Goal: Task Accomplishment & Management: Manage account settings

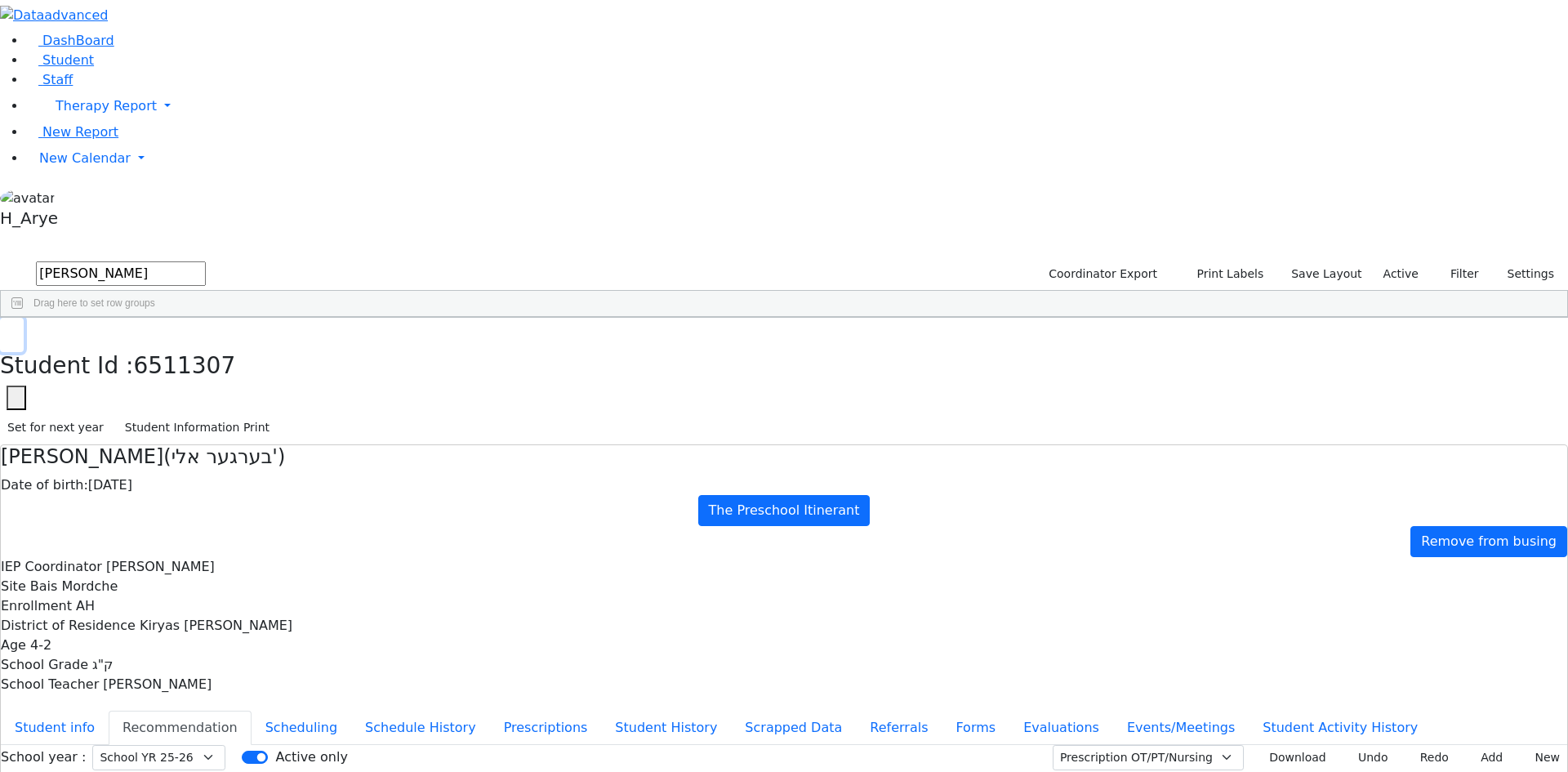
click at [23, 318] on button "button" at bounding box center [12, 334] width 23 height 34
drag, startPoint x: 306, startPoint y: 64, endPoint x: -170, endPoint y: 133, distance: 481.0
click at [0, 133] on html "Printing Please wait. Remaining time 10 seconds. Print Schedule Options Show Bi…" at bounding box center [784, 471] width 1568 height 942
type input "ש"
type input "amr kor"
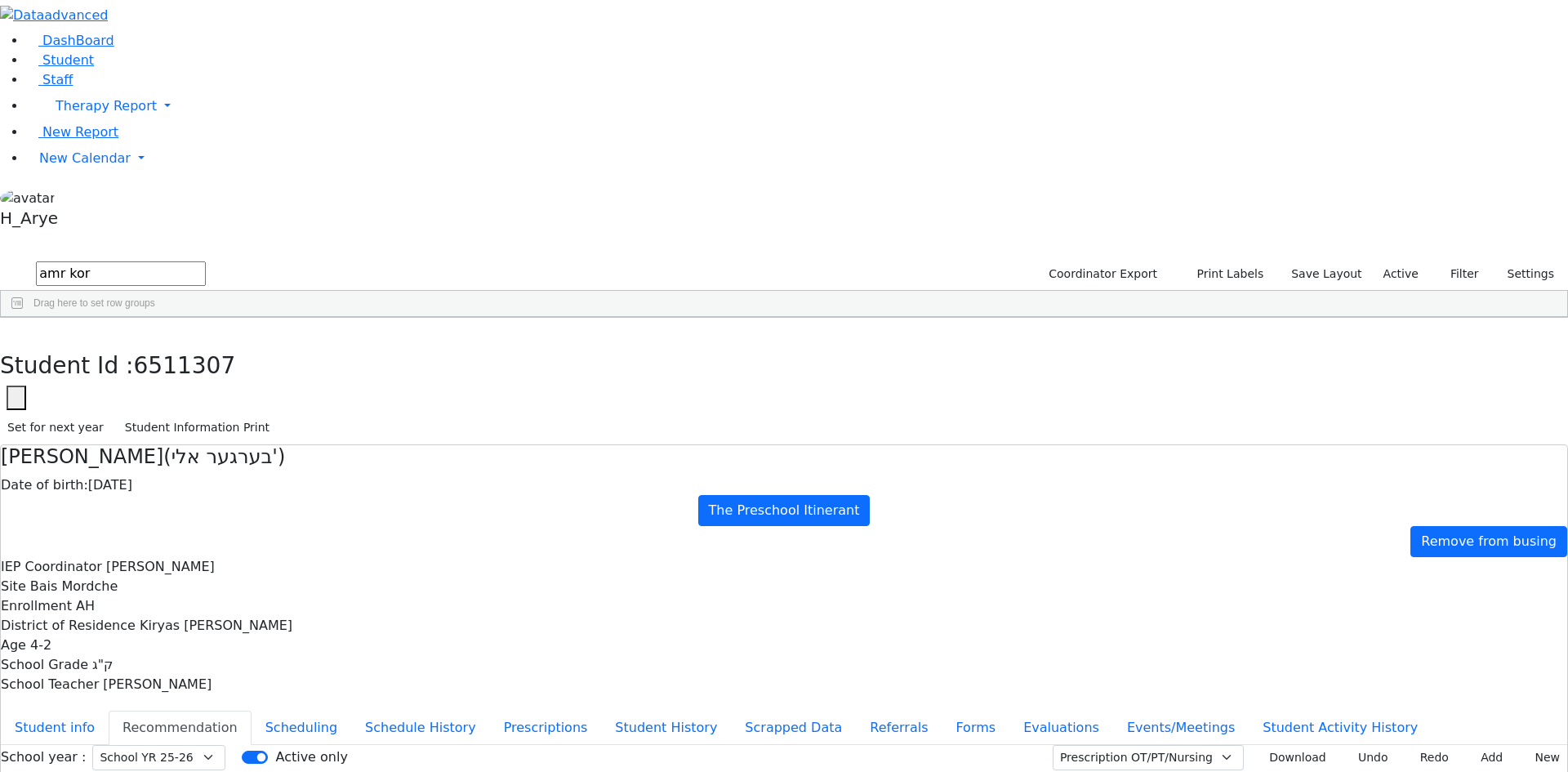
click at [179, 344] on div "Amrom" at bounding box center [149, 355] width 58 height 22
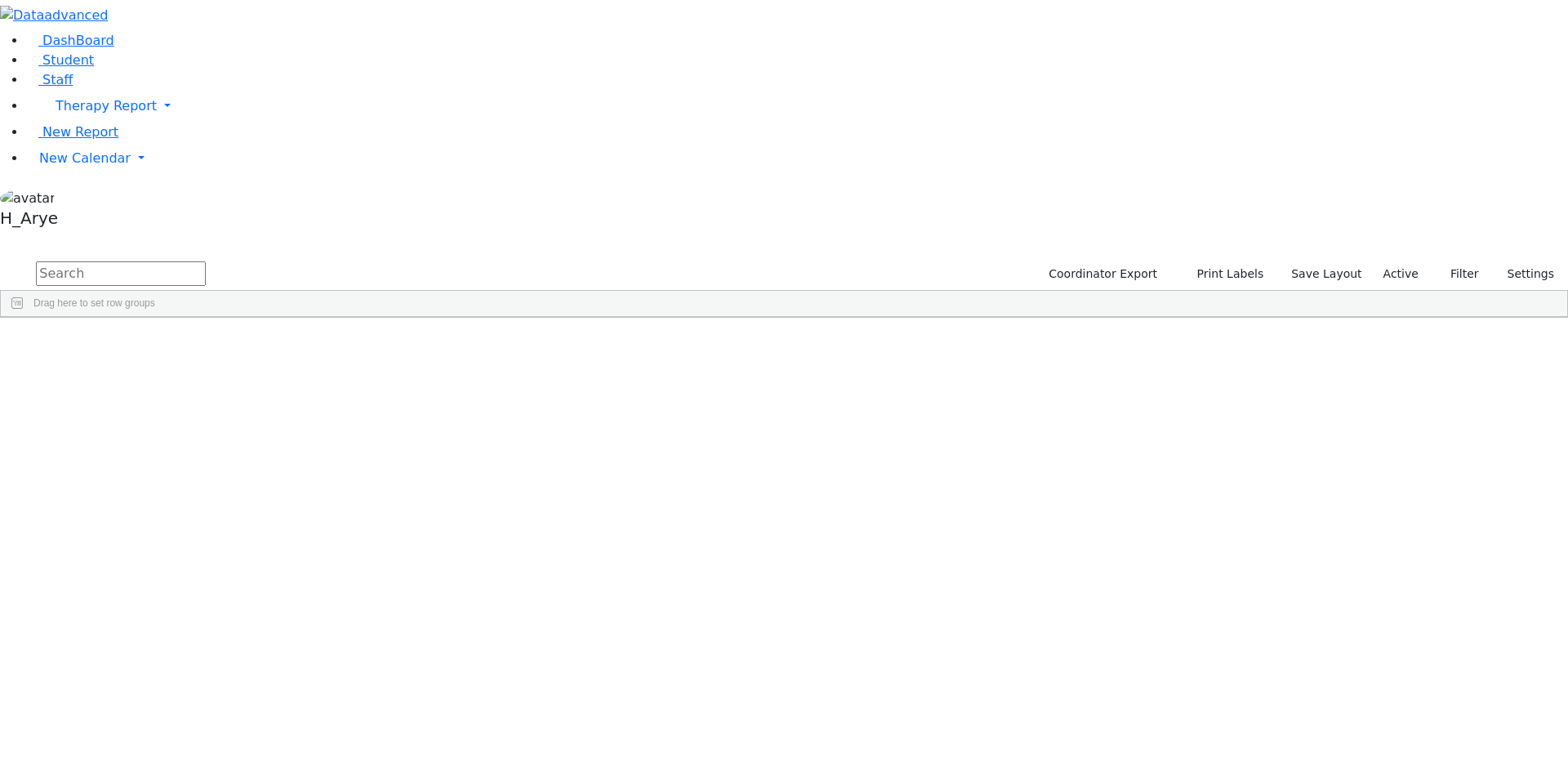
click at [206, 261] on input "text" at bounding box center [121, 273] width 170 height 24
type input "amr kor"
click at [173, 344] on div "[PERSON_NAME]" at bounding box center [132, 355] width 83 height 22
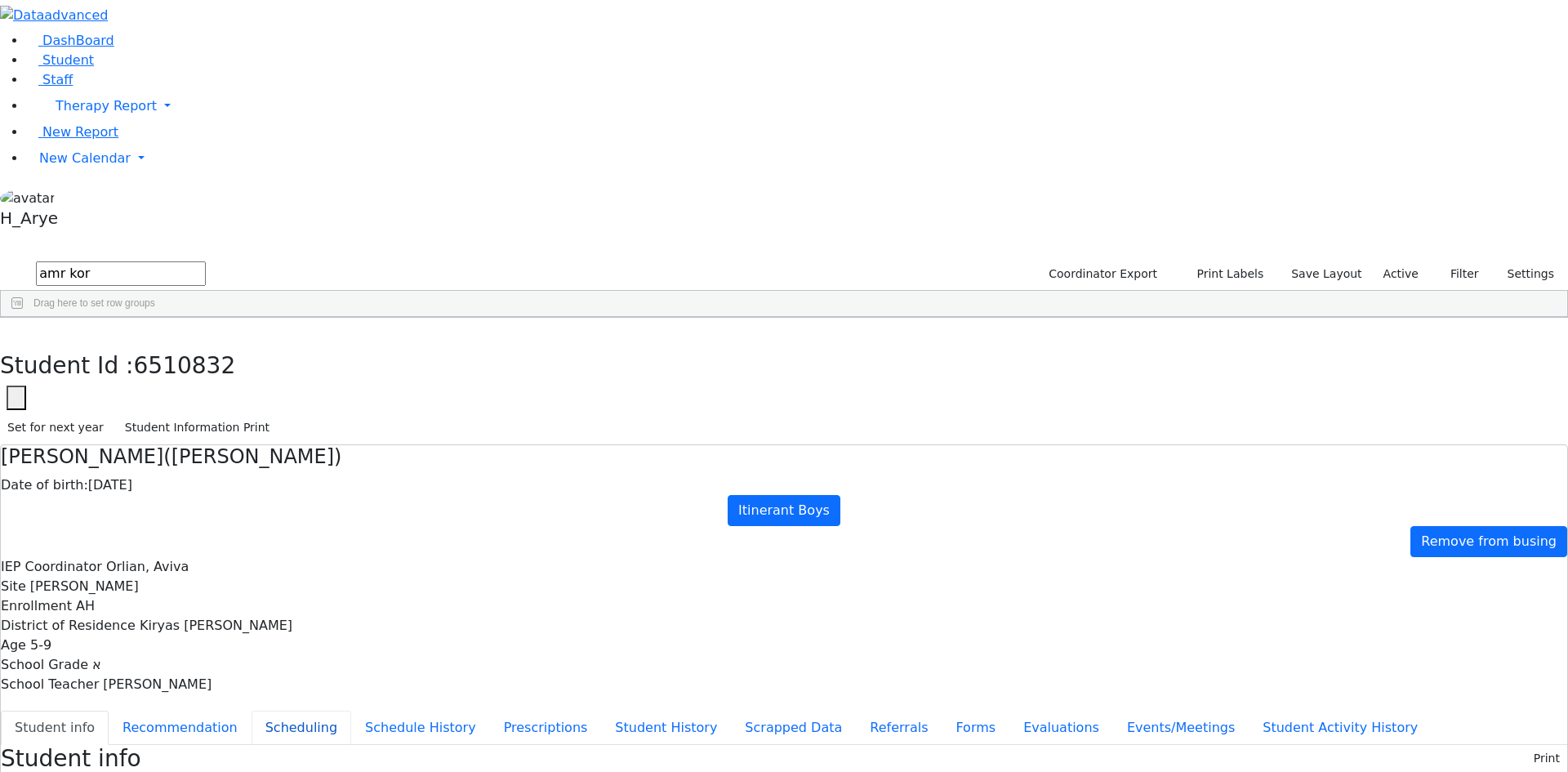
click at [351, 711] on button "Scheduling" at bounding box center [301, 727] width 99 height 34
click at [251, 711] on button "Recommendation" at bounding box center [179, 727] width 143 height 34
checkbox input "true"
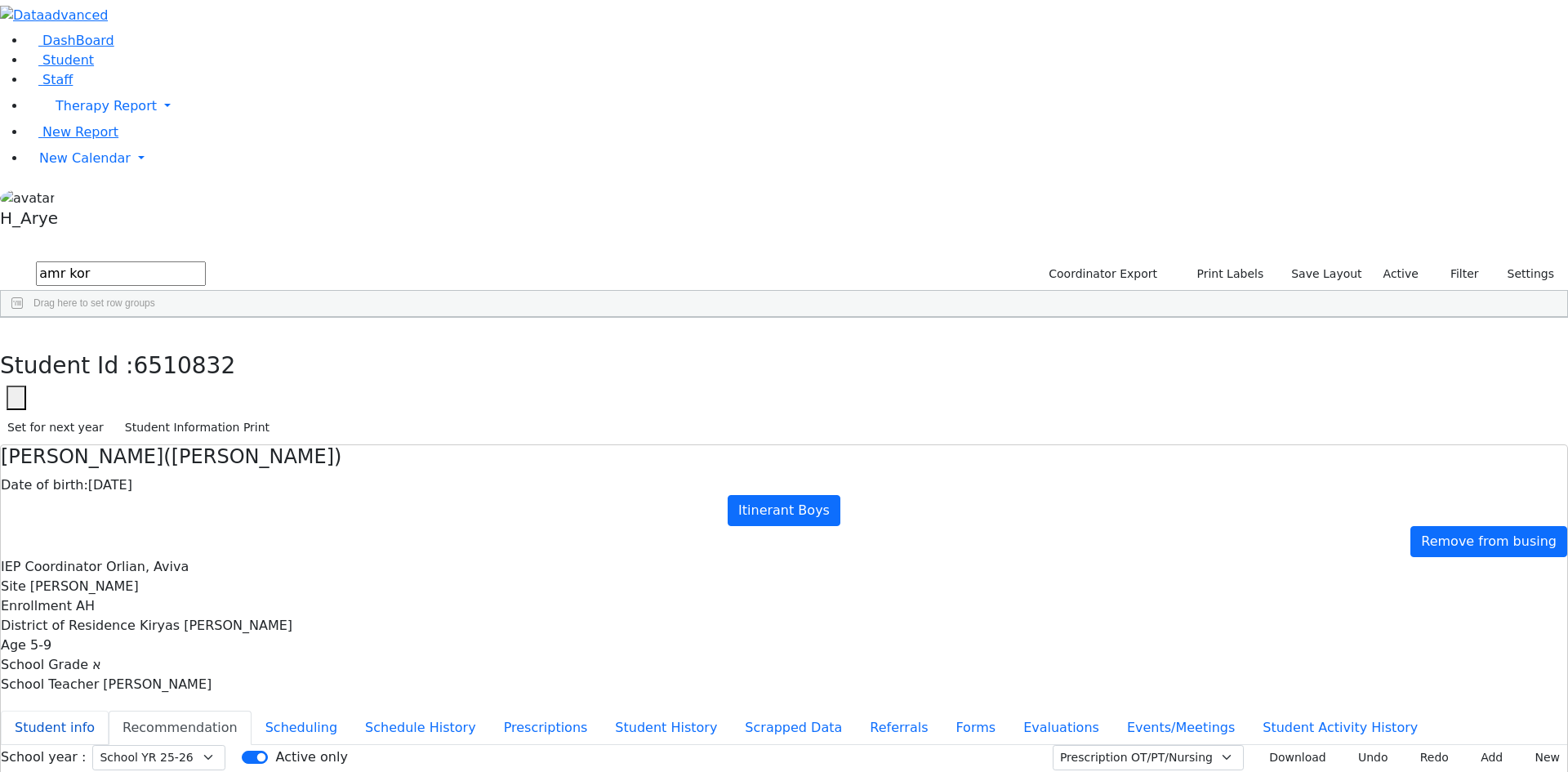
click at [108, 711] on button "Student info" at bounding box center [55, 727] width 108 height 34
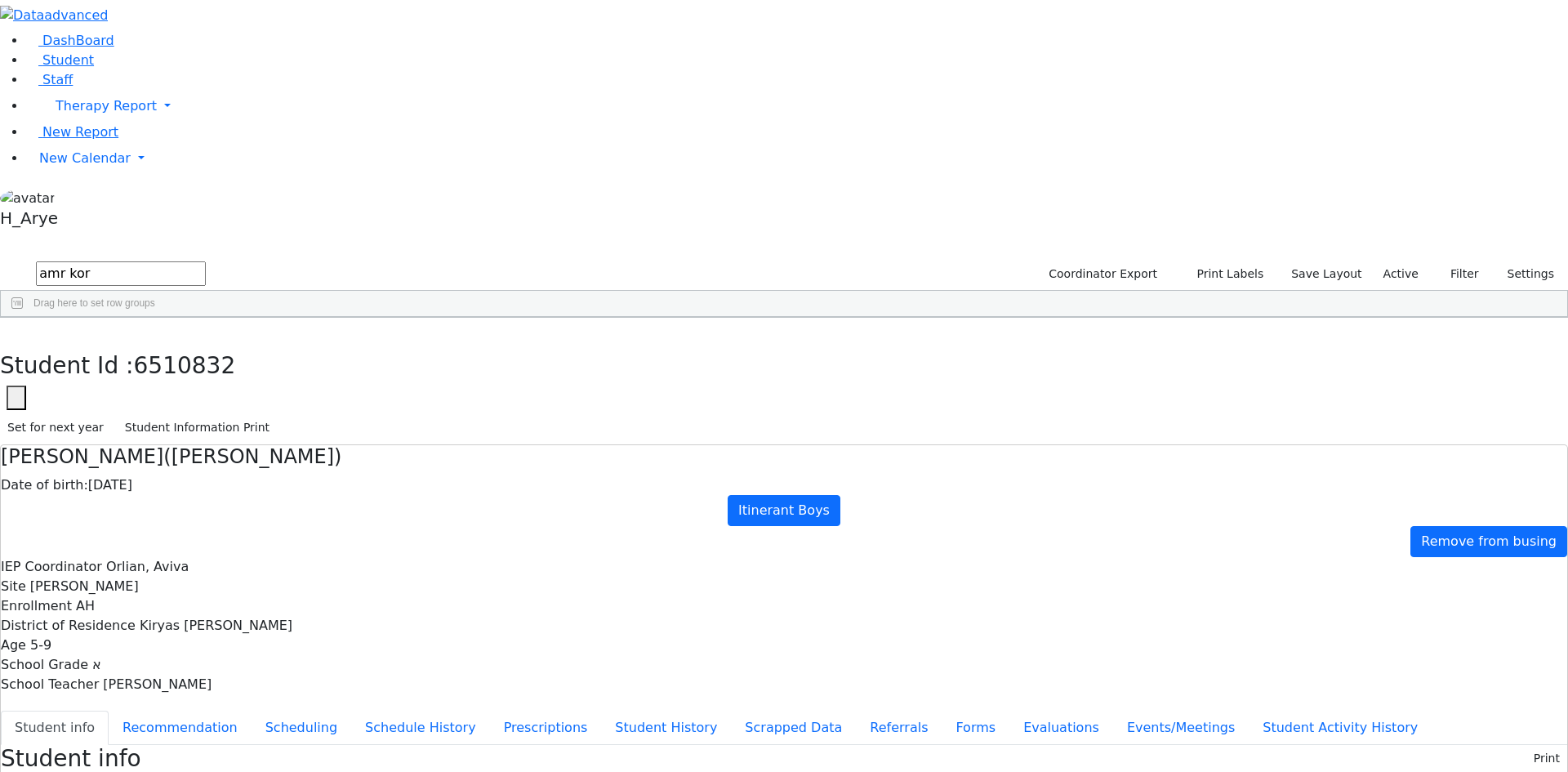
scroll to position [26, 0]
click at [17, 330] on icon "button" at bounding box center [12, 335] width 9 height 10
click at [99, 166] on span "New Calendar" at bounding box center [85, 158] width 92 height 16
click at [94, 201] on link "Calendar" at bounding box center [64, 191] width 58 height 19
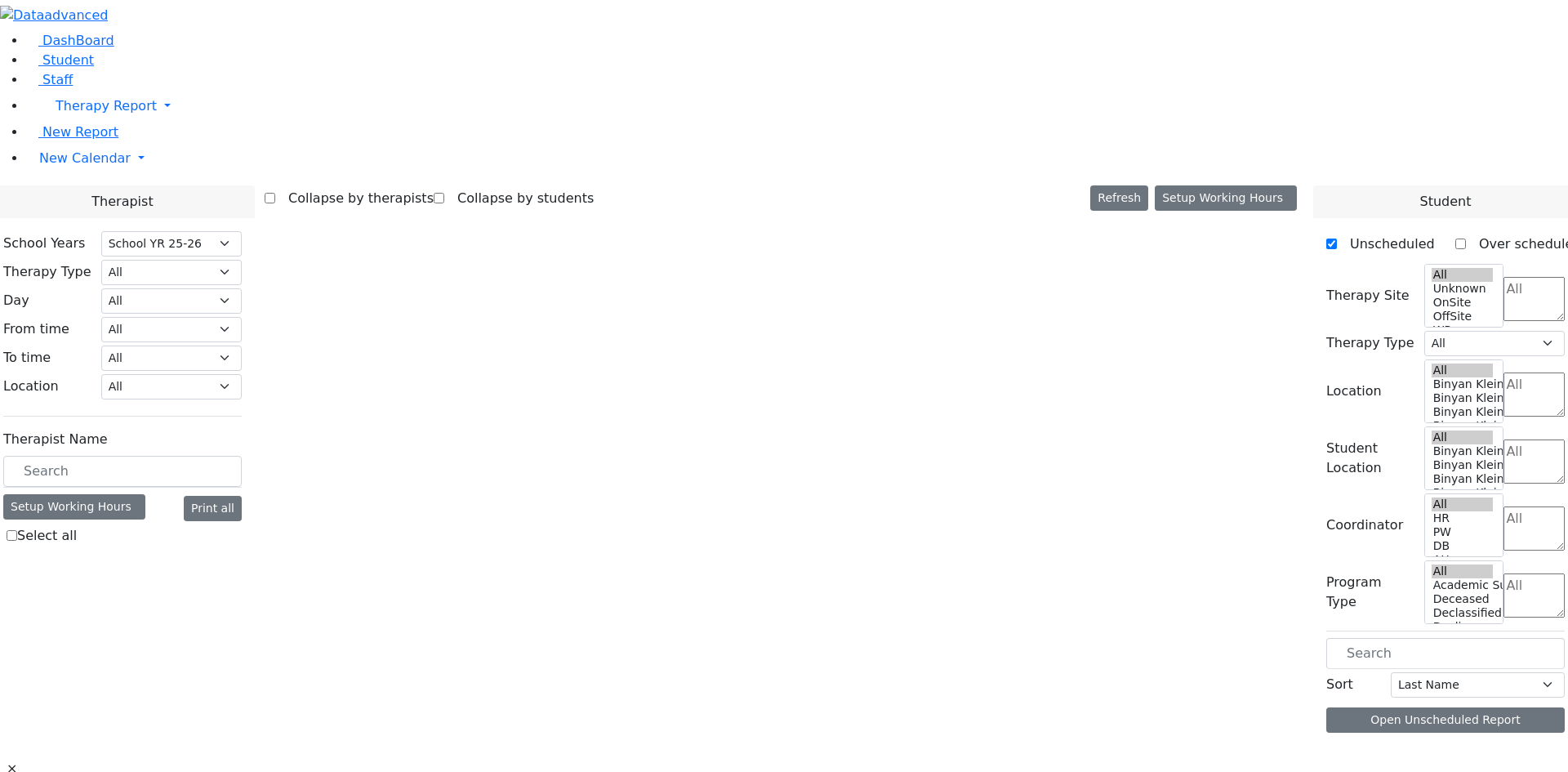
select select "212"
select select "3"
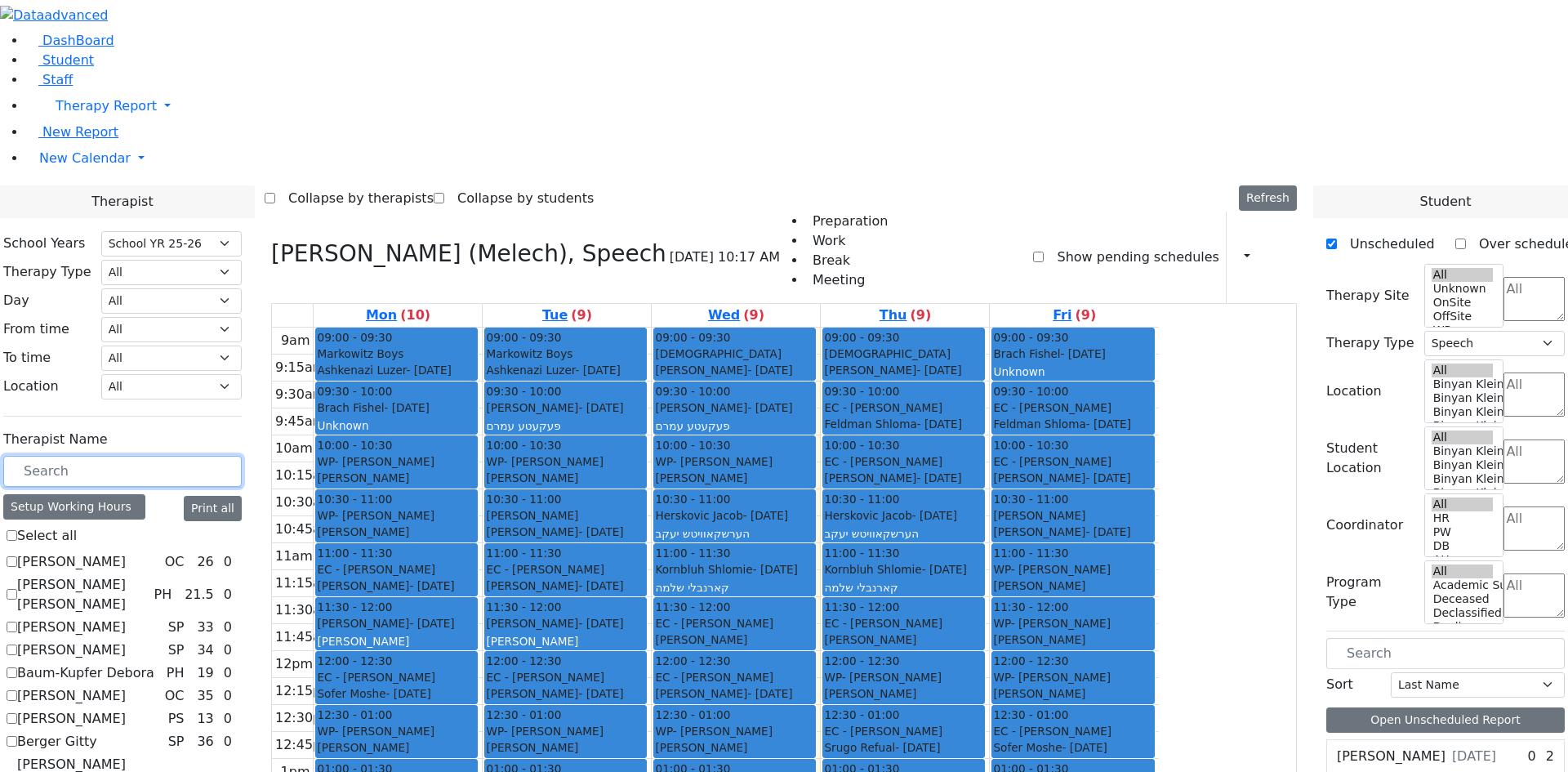
click at [242, 456] on input "text" at bounding box center [122, 472] width 239 height 31
click at [271, 240] on icon at bounding box center [271, 253] width 0 height 27
select select
checkbox input "false"
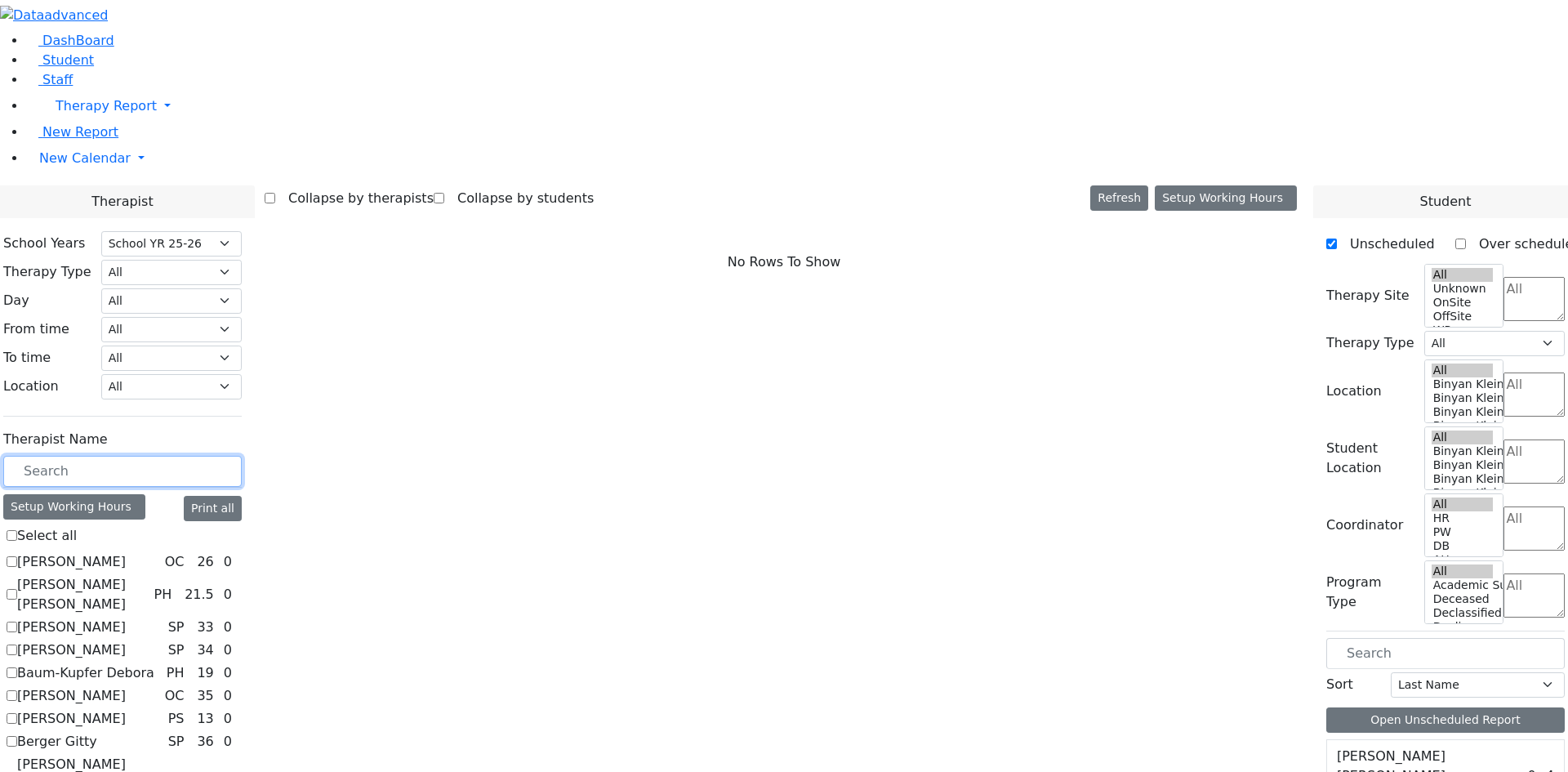
click at [242, 456] on input "text" at bounding box center [122, 472] width 239 height 31
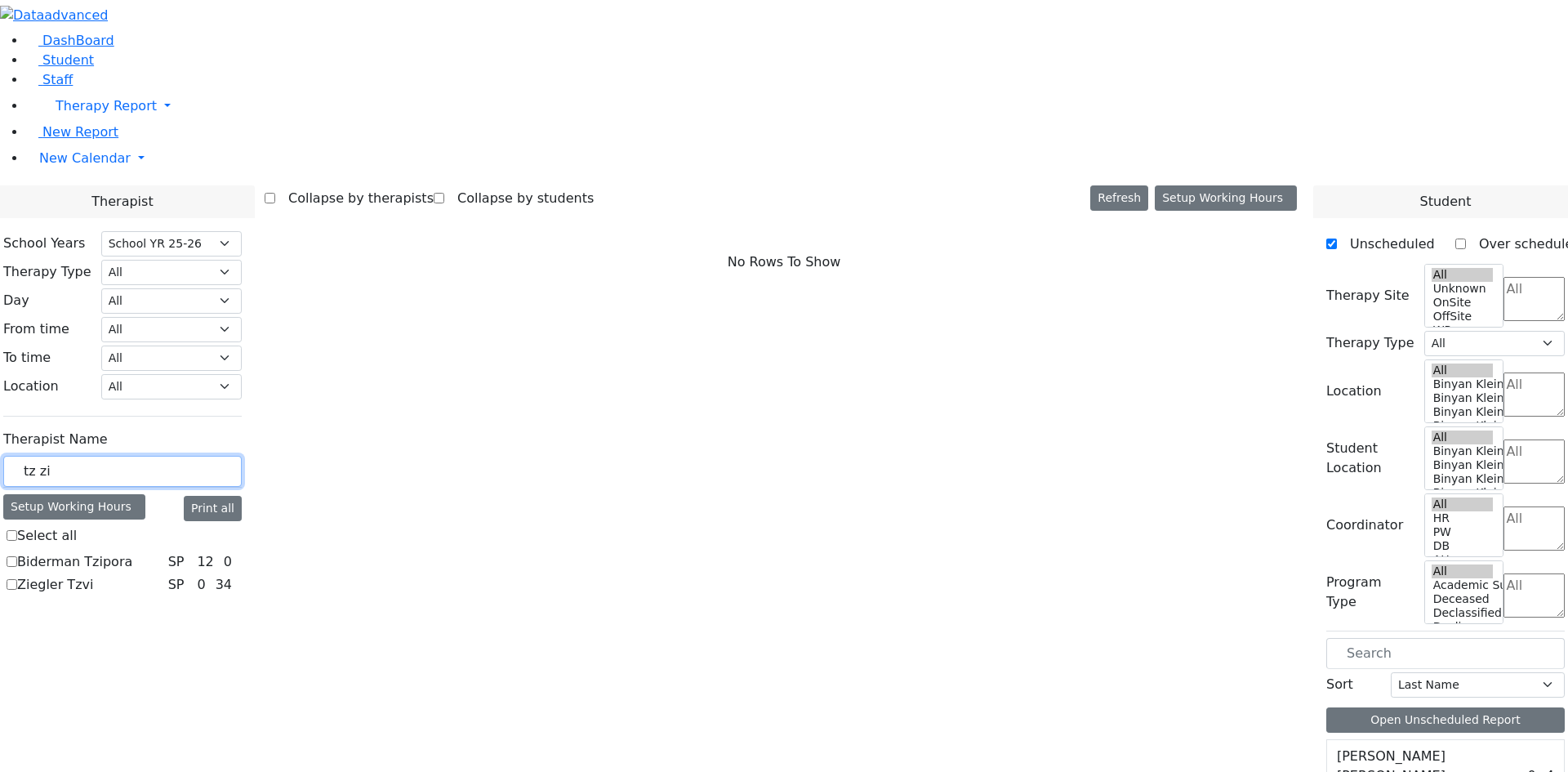
type input "tz zi"
click at [94, 575] on label "Ziegler Tzvi" at bounding box center [56, 585] width 76 height 19
click at [18, 579] on input "Ziegler Tzvi" at bounding box center [12, 584] width 11 height 11
checkbox input "true"
select select "3"
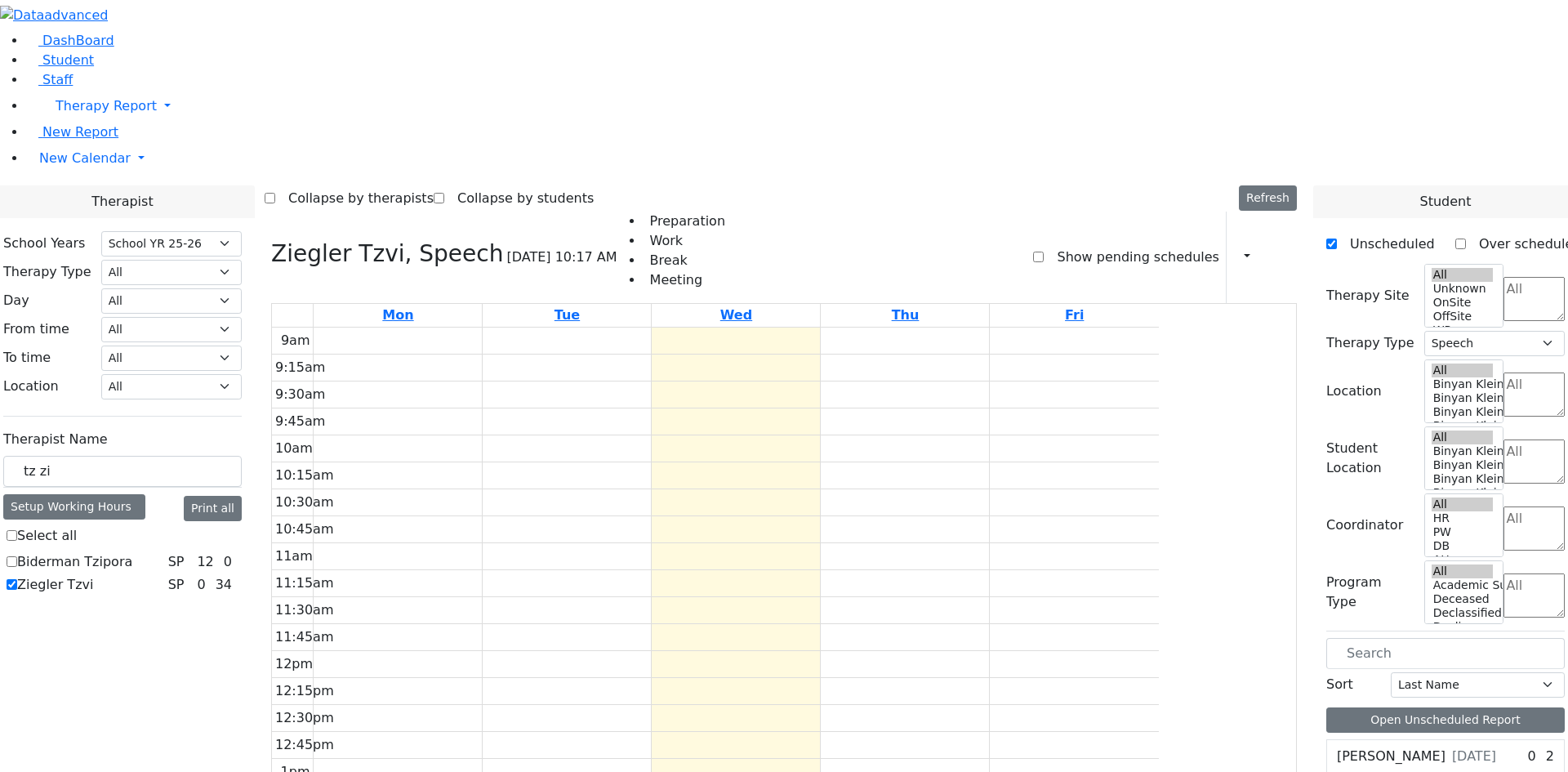
click at [1504, 507] on textarea "Search" at bounding box center [1534, 528] width 61 height 44
click at [1467, 297] on li "AH" at bounding box center [1476, 288] width 37 height 19
select select "4"
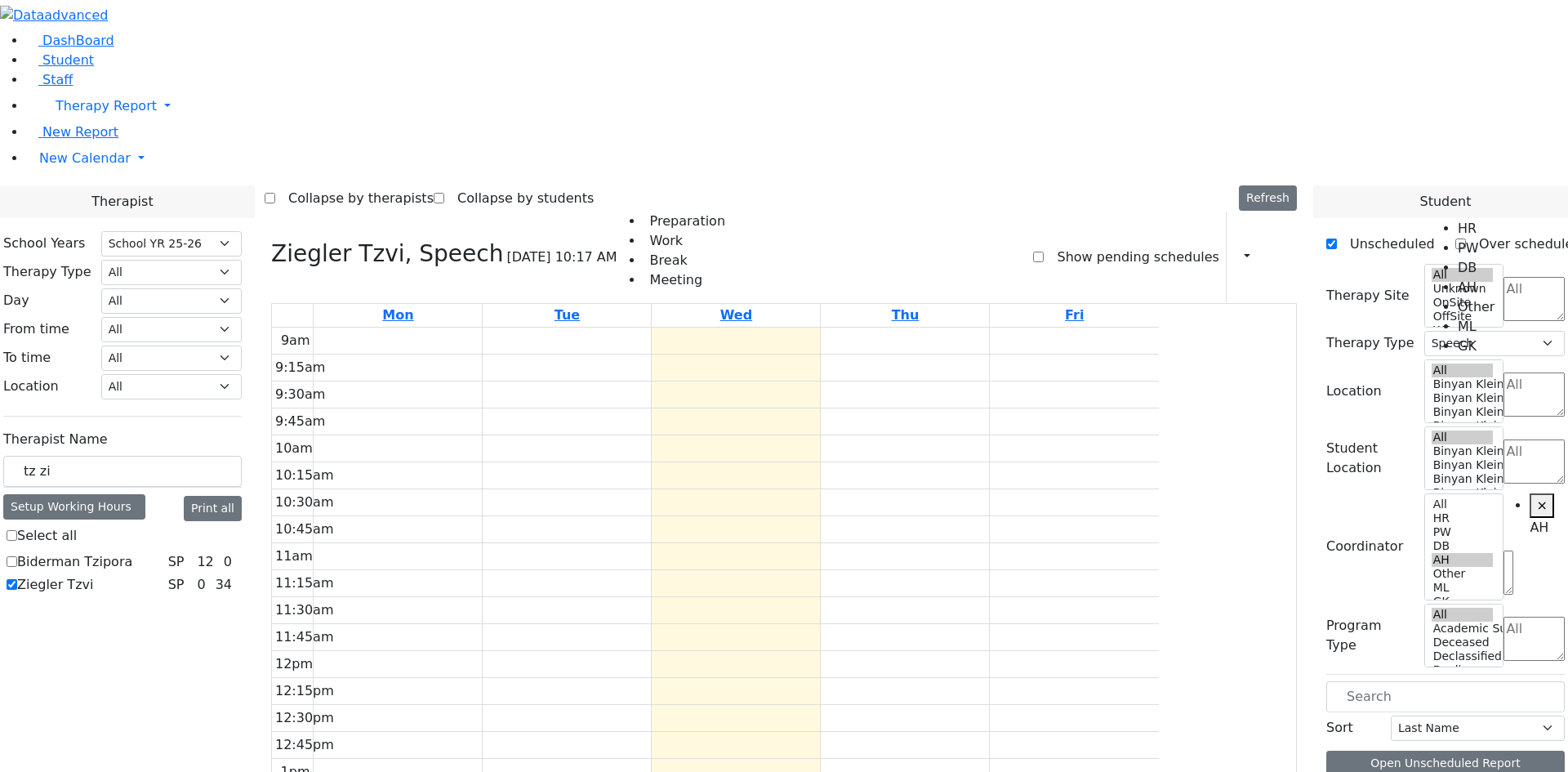
scroll to position [58, 0]
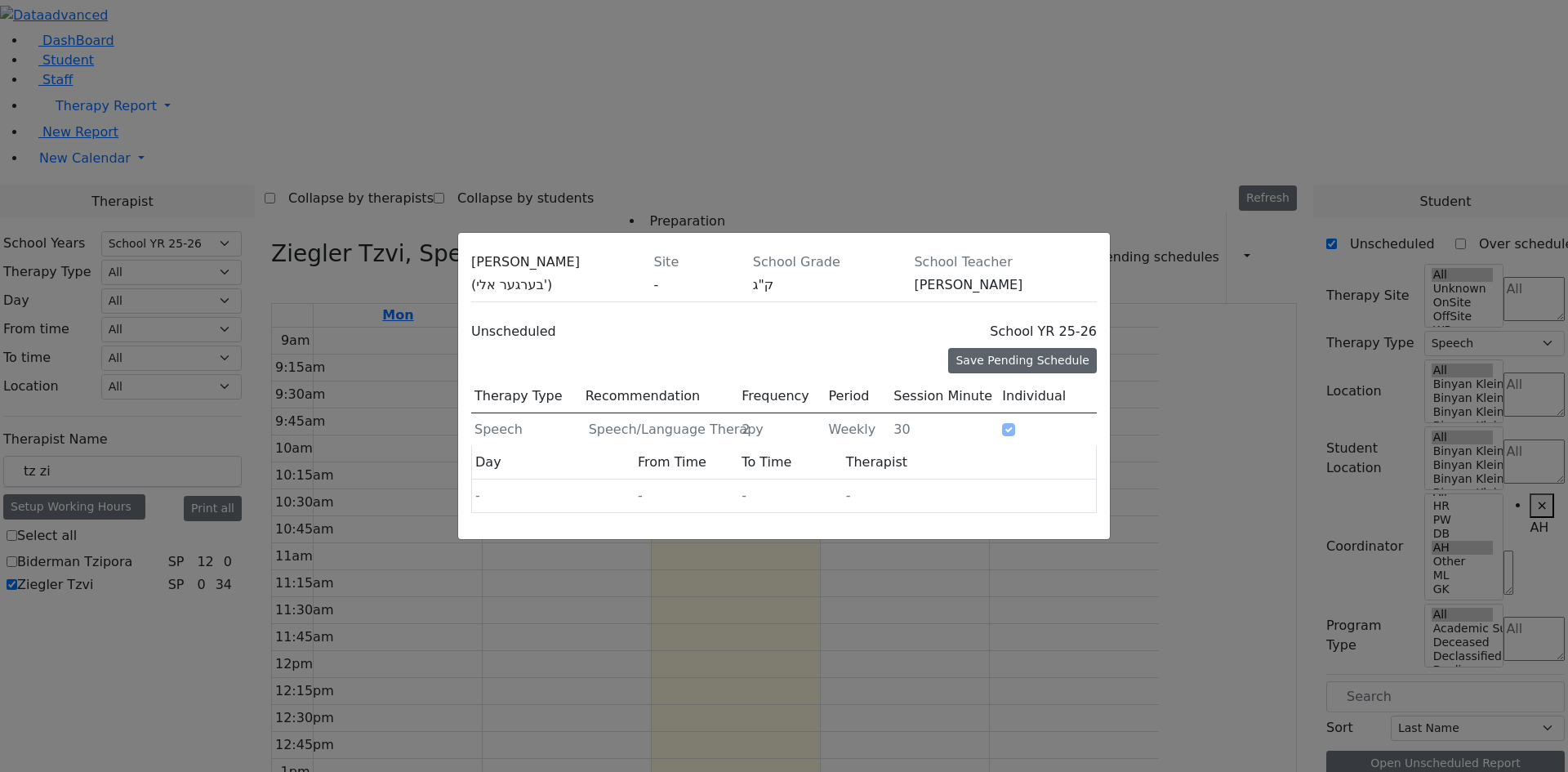
click at [994, 348] on div "Save Pending Schedule" at bounding box center [1022, 361] width 149 height 25
type input "2"
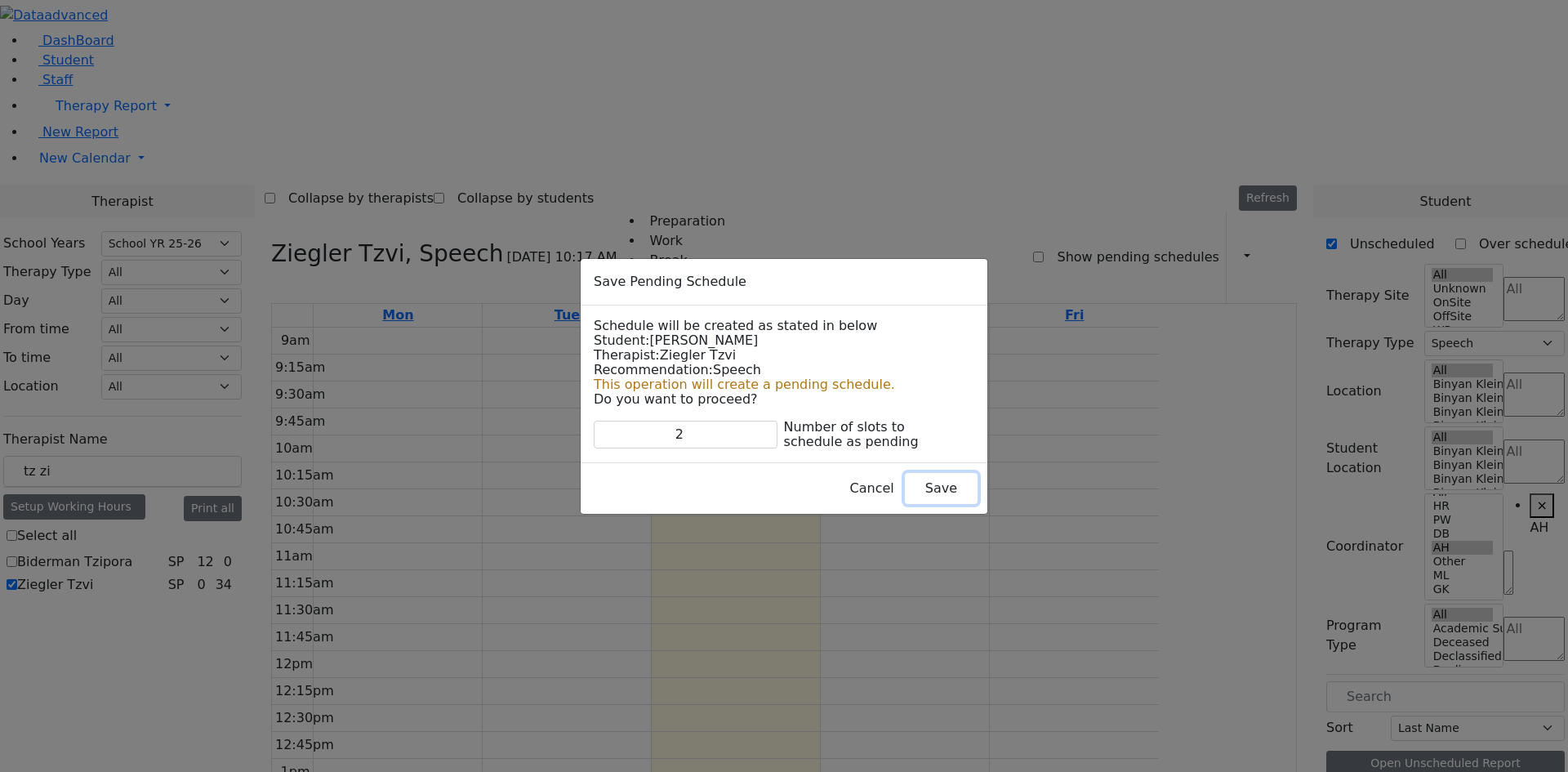
click at [908, 496] on button "Save" at bounding box center [940, 488] width 73 height 31
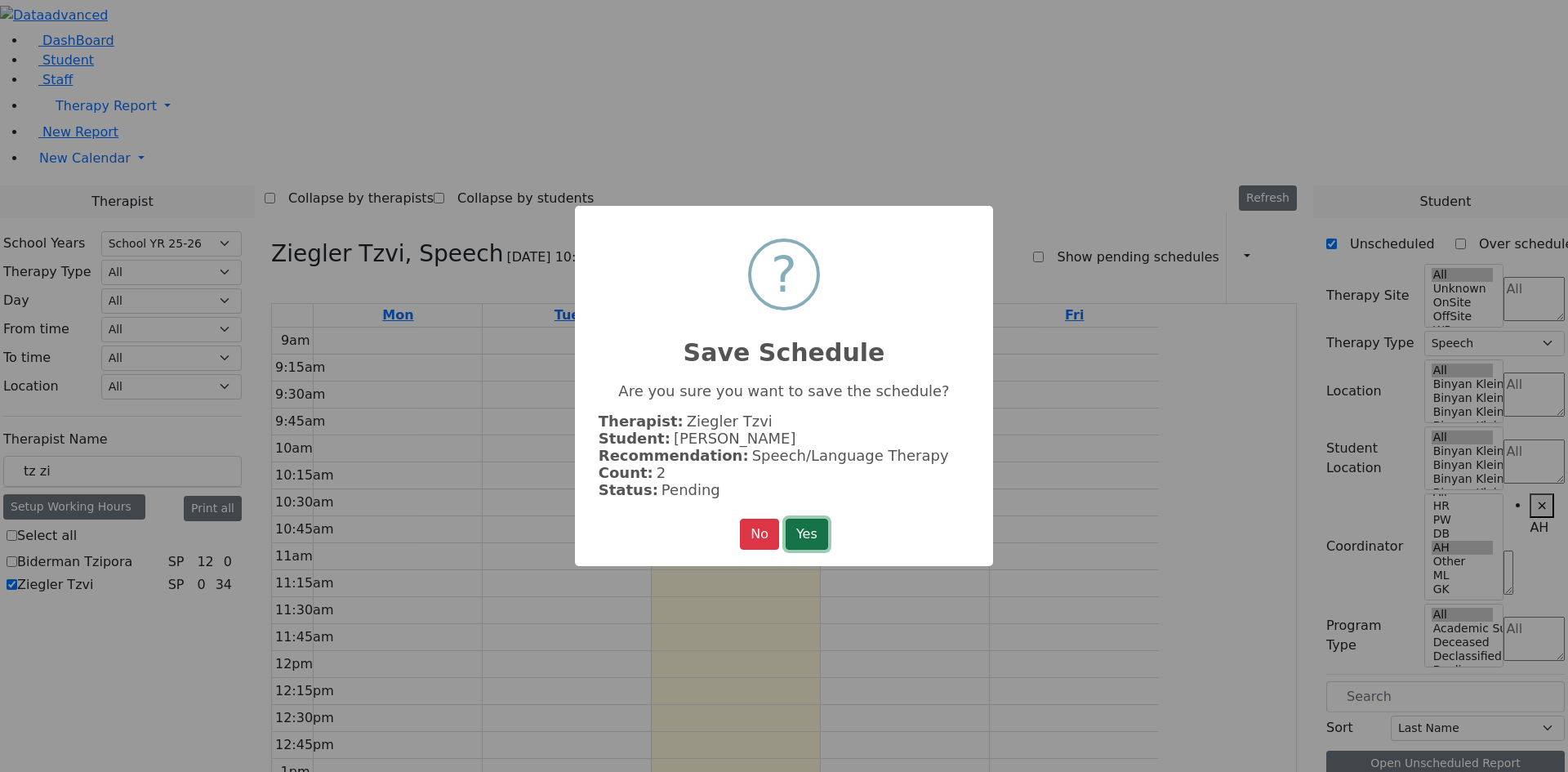
click at [811, 521] on button "Yes" at bounding box center [807, 534] width 43 height 31
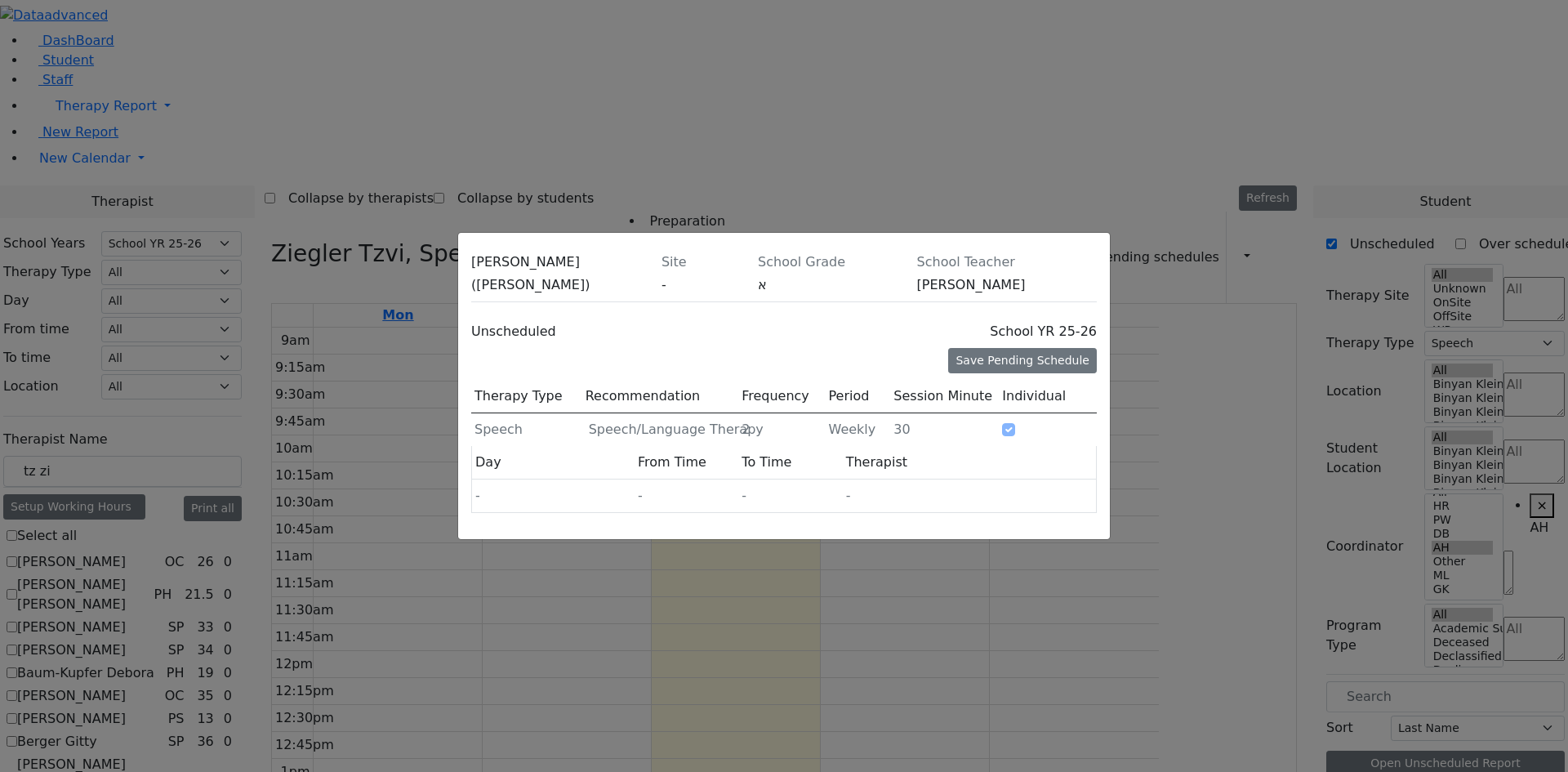
click at [1011, 315] on div "Unscheduled School YR 25-26" at bounding box center [784, 331] width 626 height 33
click at [1015, 348] on div "Save Pending Schedule" at bounding box center [1022, 361] width 149 height 25
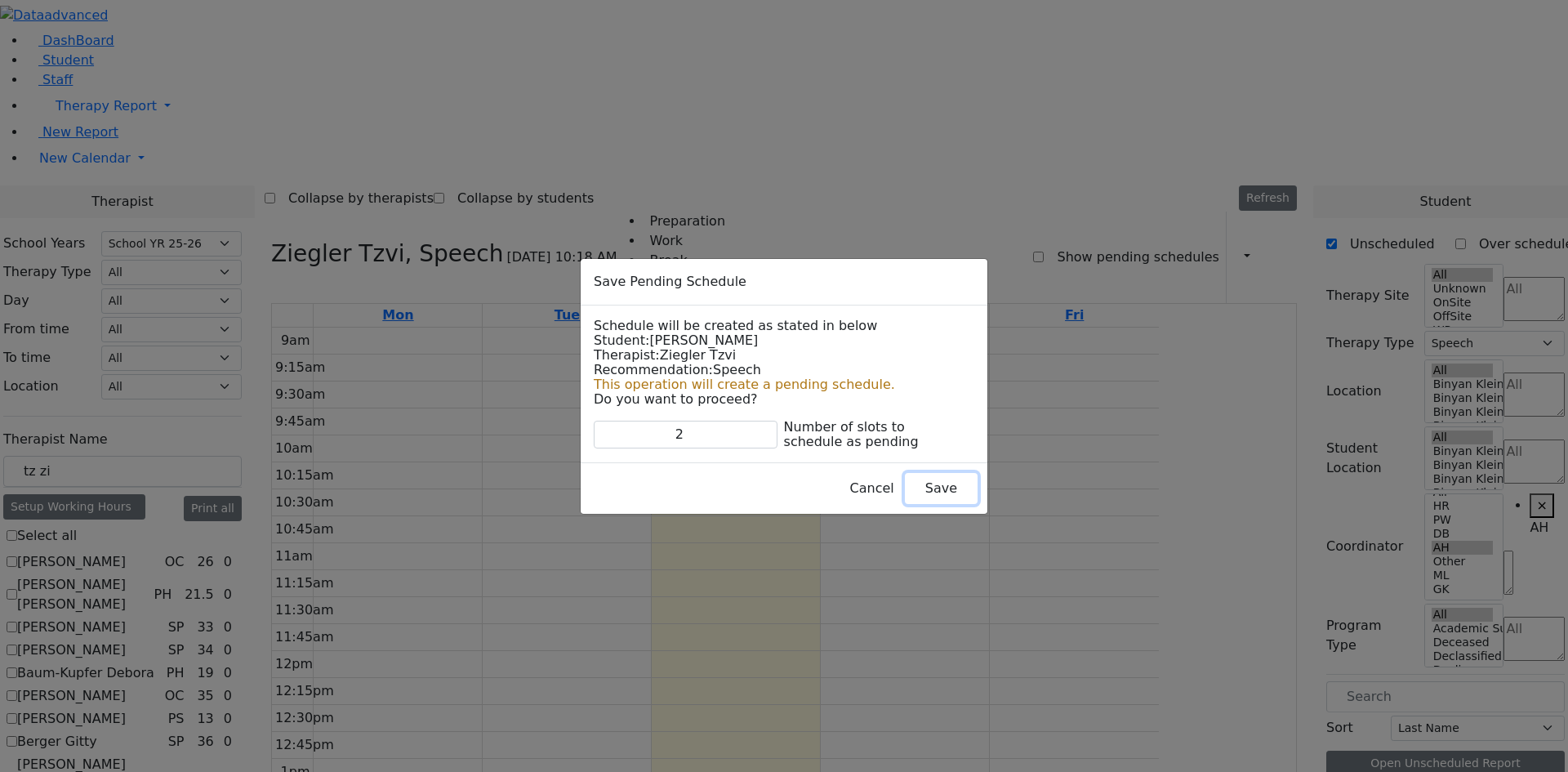
click at [907, 486] on button "Save" at bounding box center [940, 488] width 73 height 31
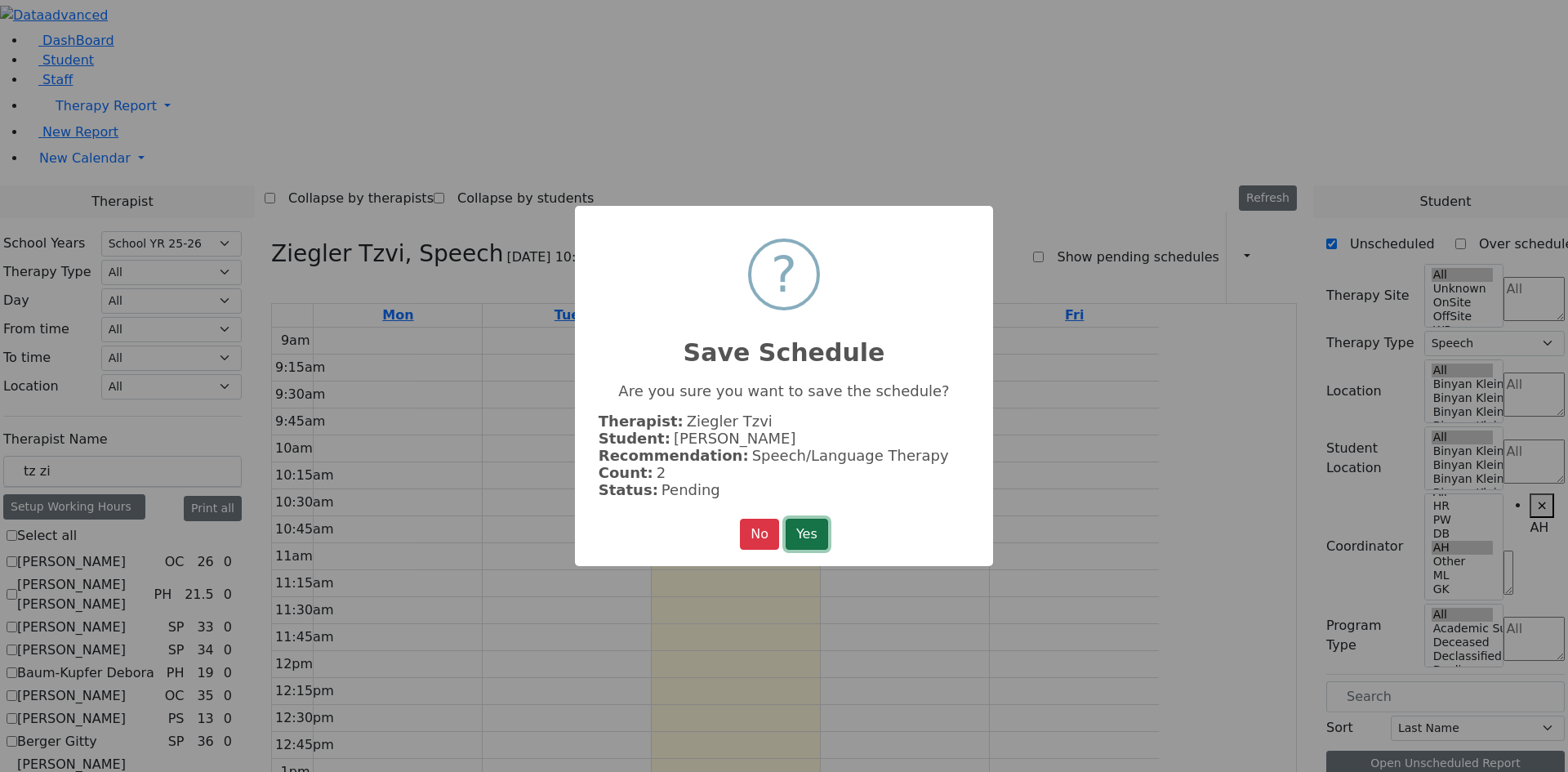
click at [819, 529] on button "Yes" at bounding box center [807, 534] width 43 height 31
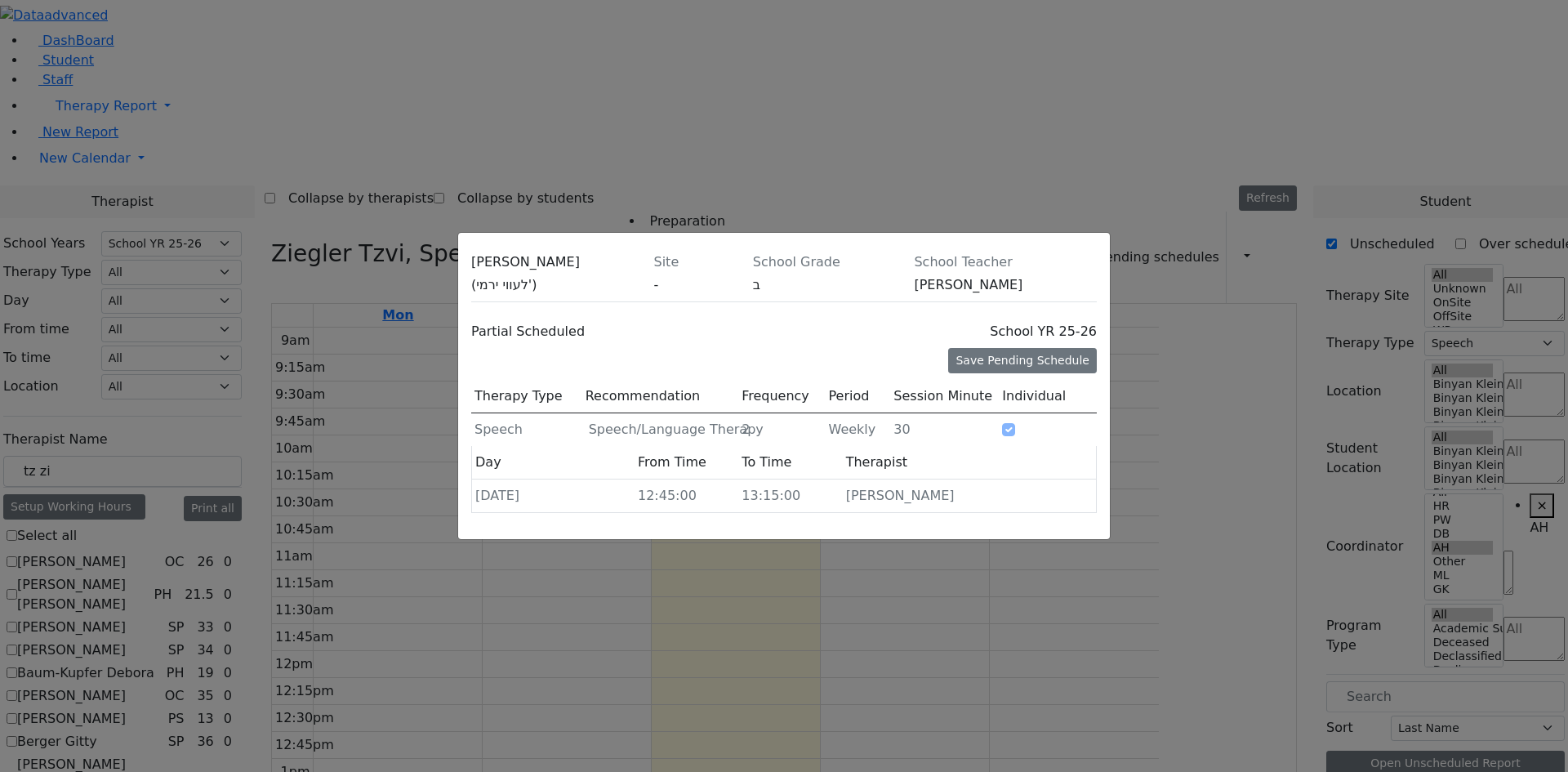
click at [1541, 446] on div "Jermiah Lowy (לעווי ירמי') Site - School Grade ב School Teacher דוד ווייס Parti…" at bounding box center [784, 386] width 1568 height 772
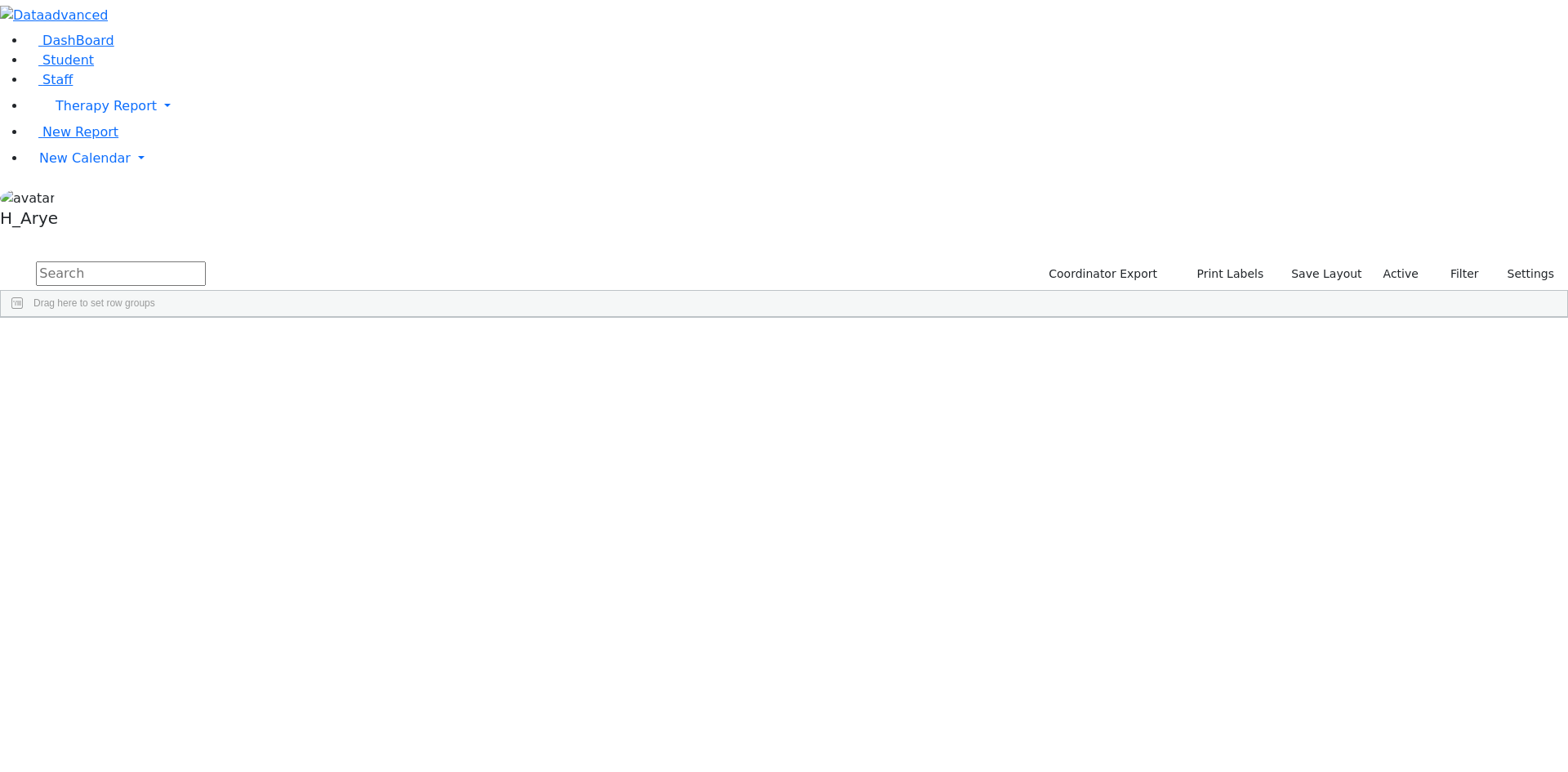
click at [206, 261] on input "text" at bounding box center [121, 273] width 170 height 24
type input "amr kor"
click at [340, 344] on div "[DATE]" at bounding box center [298, 355] width 83 height 22
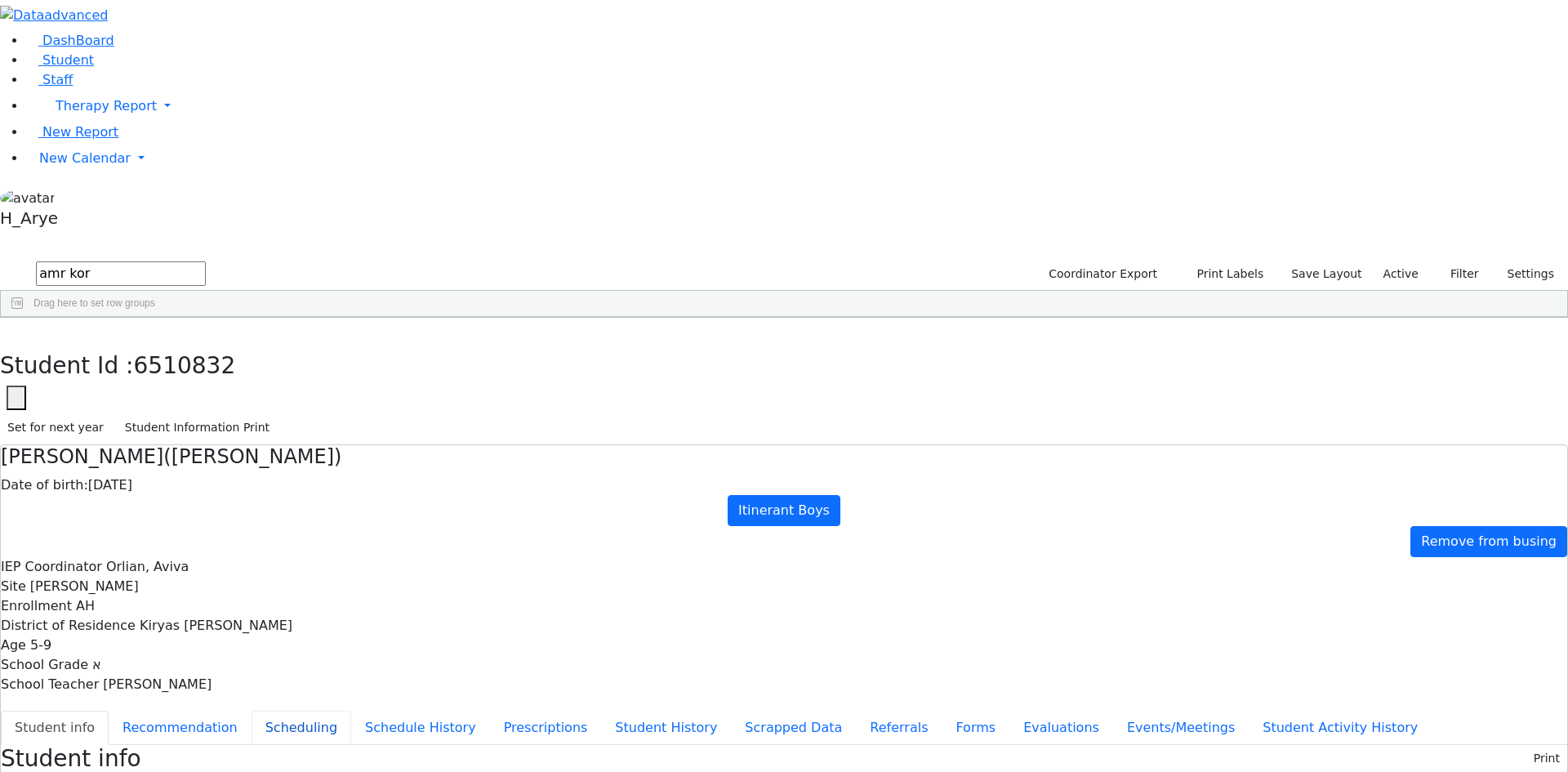
click at [351, 711] on button "Scheduling" at bounding box center [301, 727] width 99 height 34
click at [108, 711] on button "Student info" at bounding box center [55, 727] width 108 height 34
drag, startPoint x: 19, startPoint y: 105, endPoint x: -75, endPoint y: 509, distance: 414.8
click at [251, 711] on button "Recommendation" at bounding box center [179, 727] width 143 height 34
checkbox input "true"
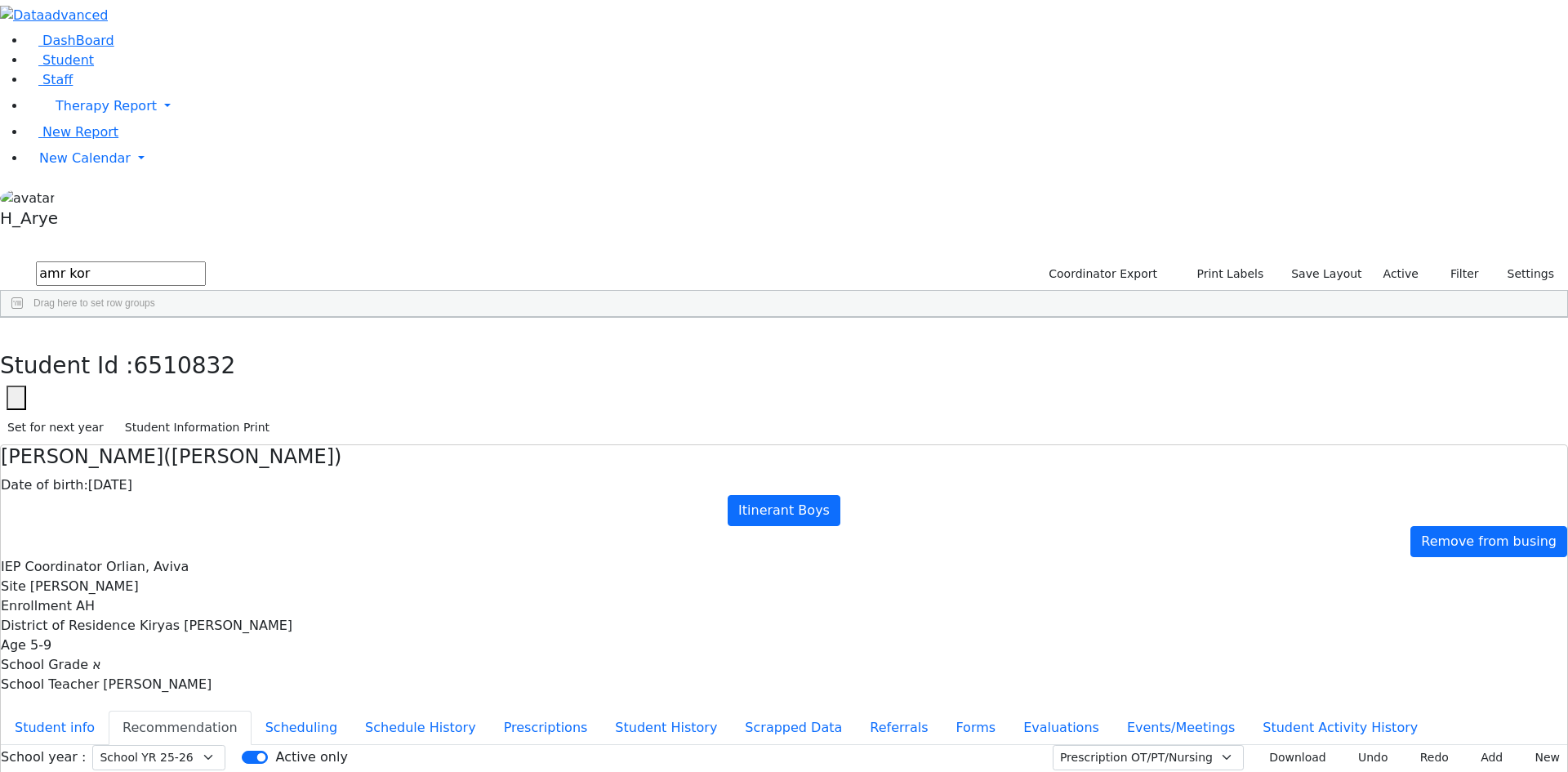
click at [251, 711] on button "Recommendation" at bounding box center [179, 727] width 143 height 34
click at [17, 330] on icon "button" at bounding box center [12, 335] width 9 height 10
drag, startPoint x: 12, startPoint y: 310, endPoint x: 3, endPoint y: 417, distance: 107.4
click at [32, 234] on aside "DashBoard Student Staff Therapy Report Student Old Calendar" at bounding box center [784, 117] width 1568 height 234
